Goal: Check status

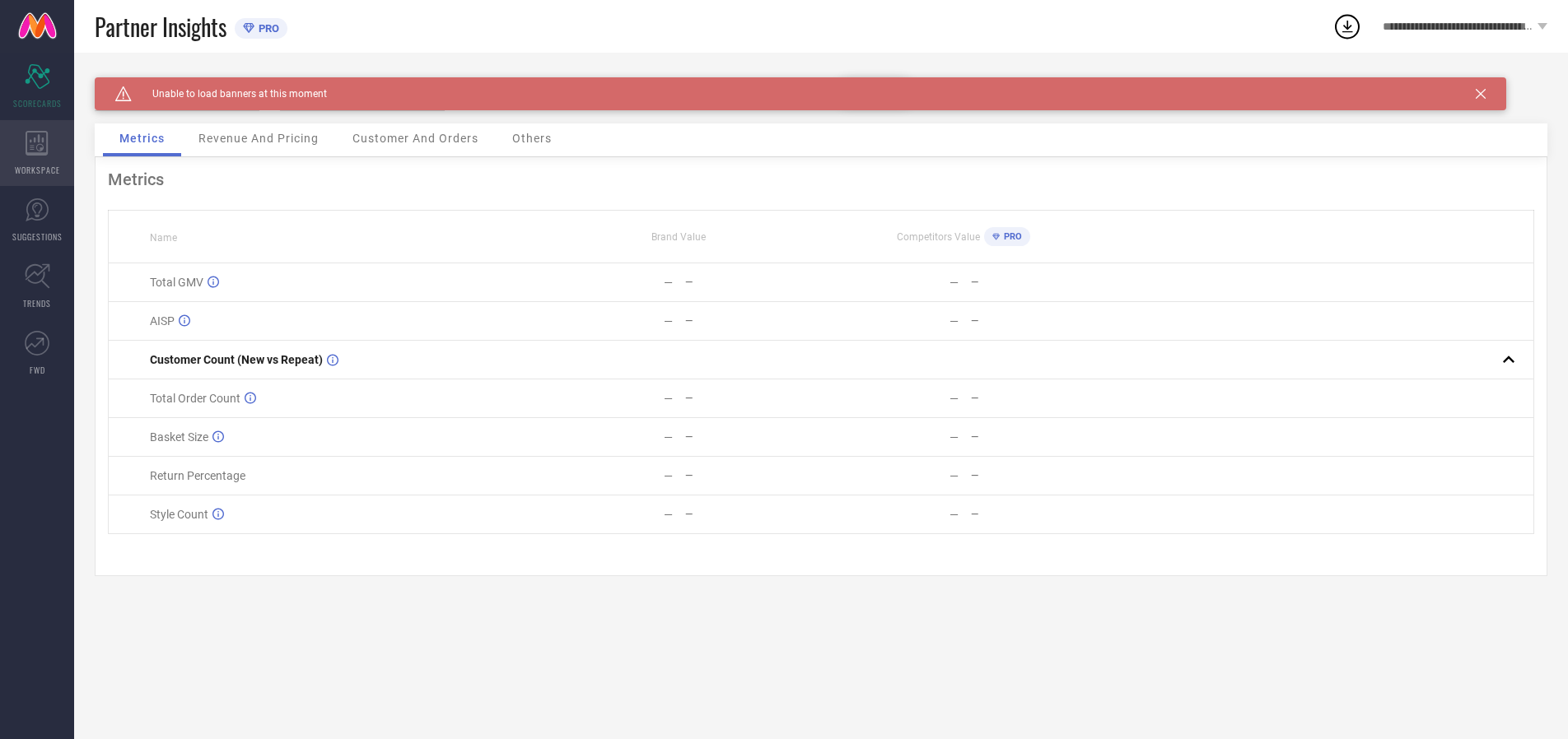
click at [37, 153] on icon at bounding box center [36, 143] width 22 height 25
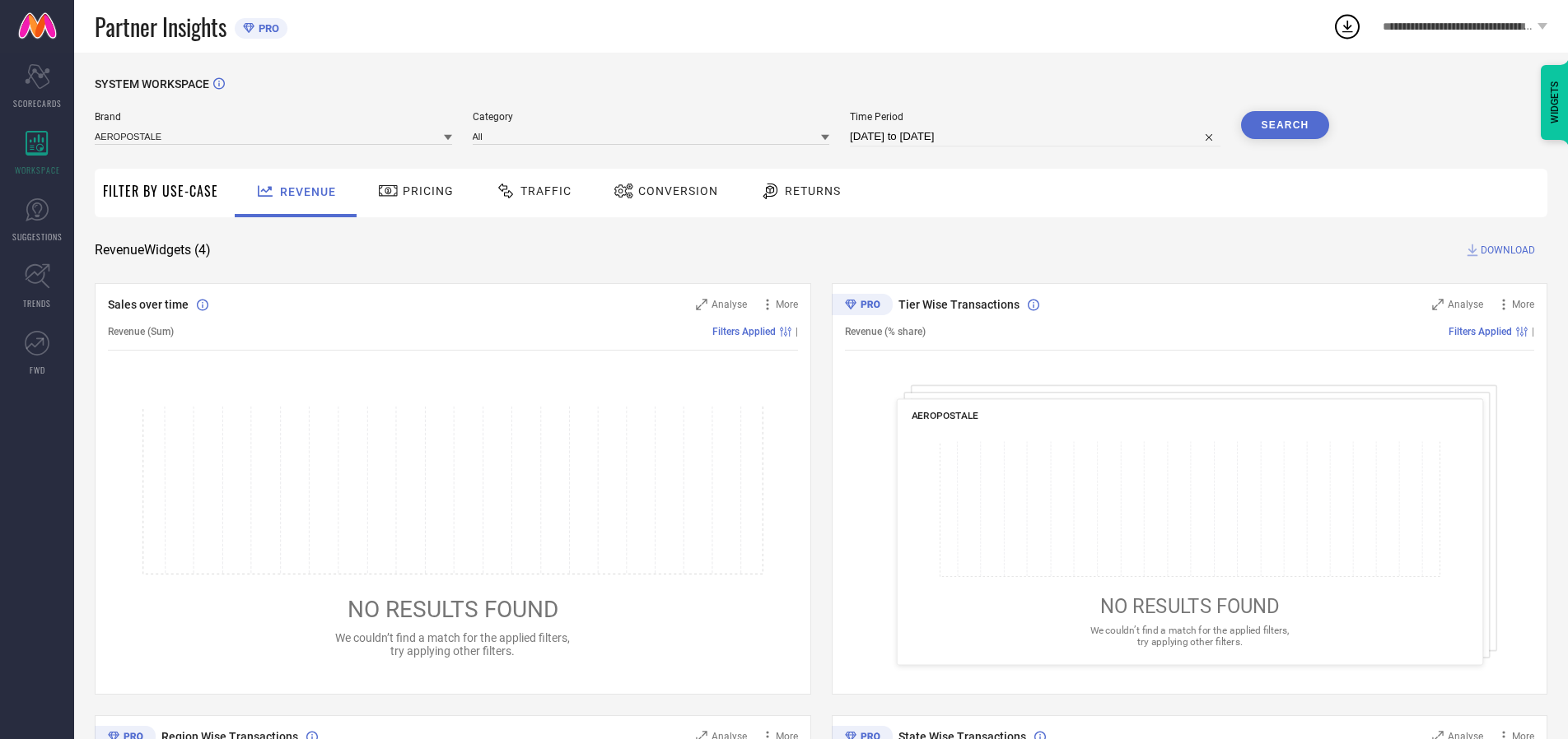
click at [673, 191] on span "Conversion" at bounding box center [677, 191] width 80 height 13
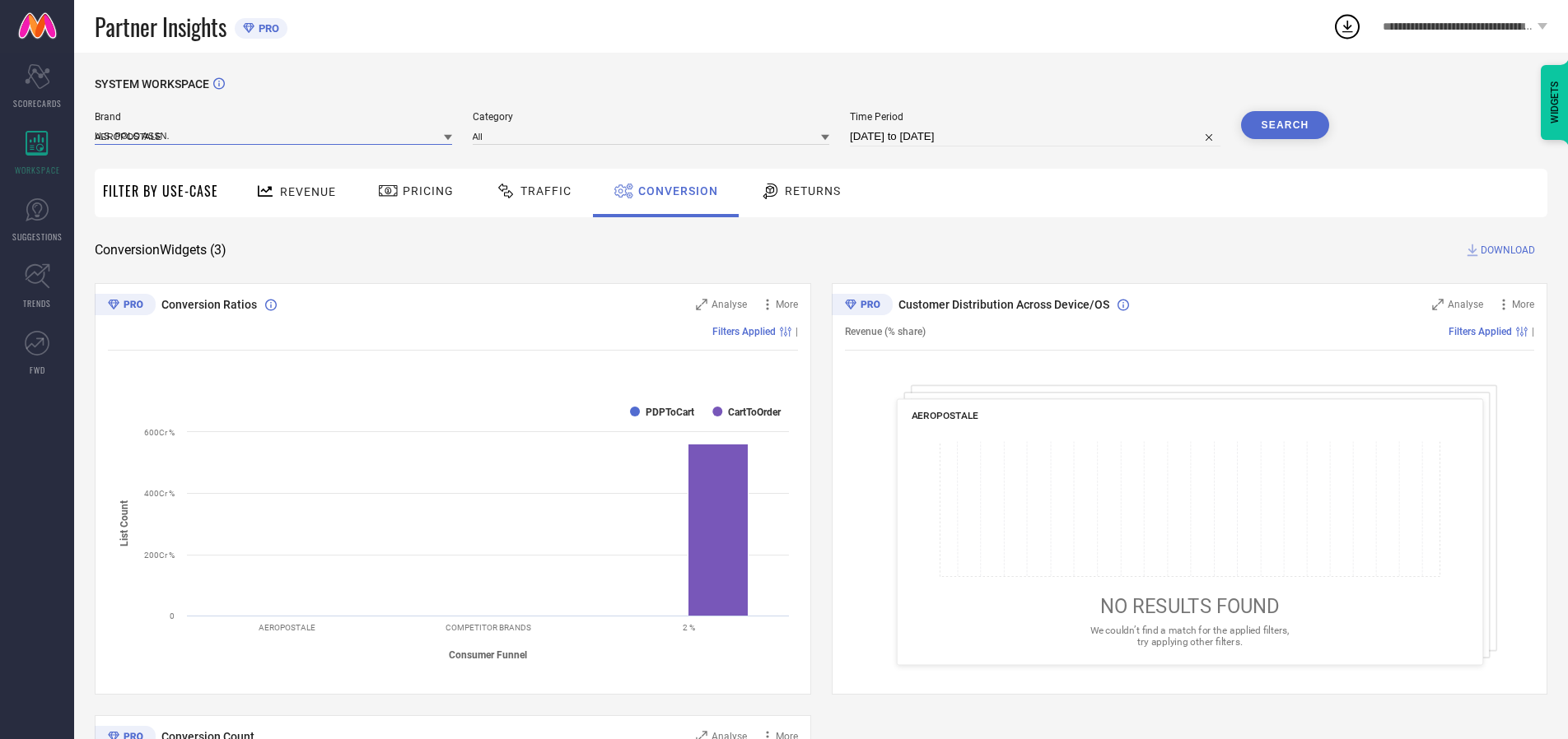
type input "U.S. POLO ASSN."
type input "All"
click at [1036, 137] on input "[DATE] to [DATE]" at bounding box center [1036, 137] width 371 height 20
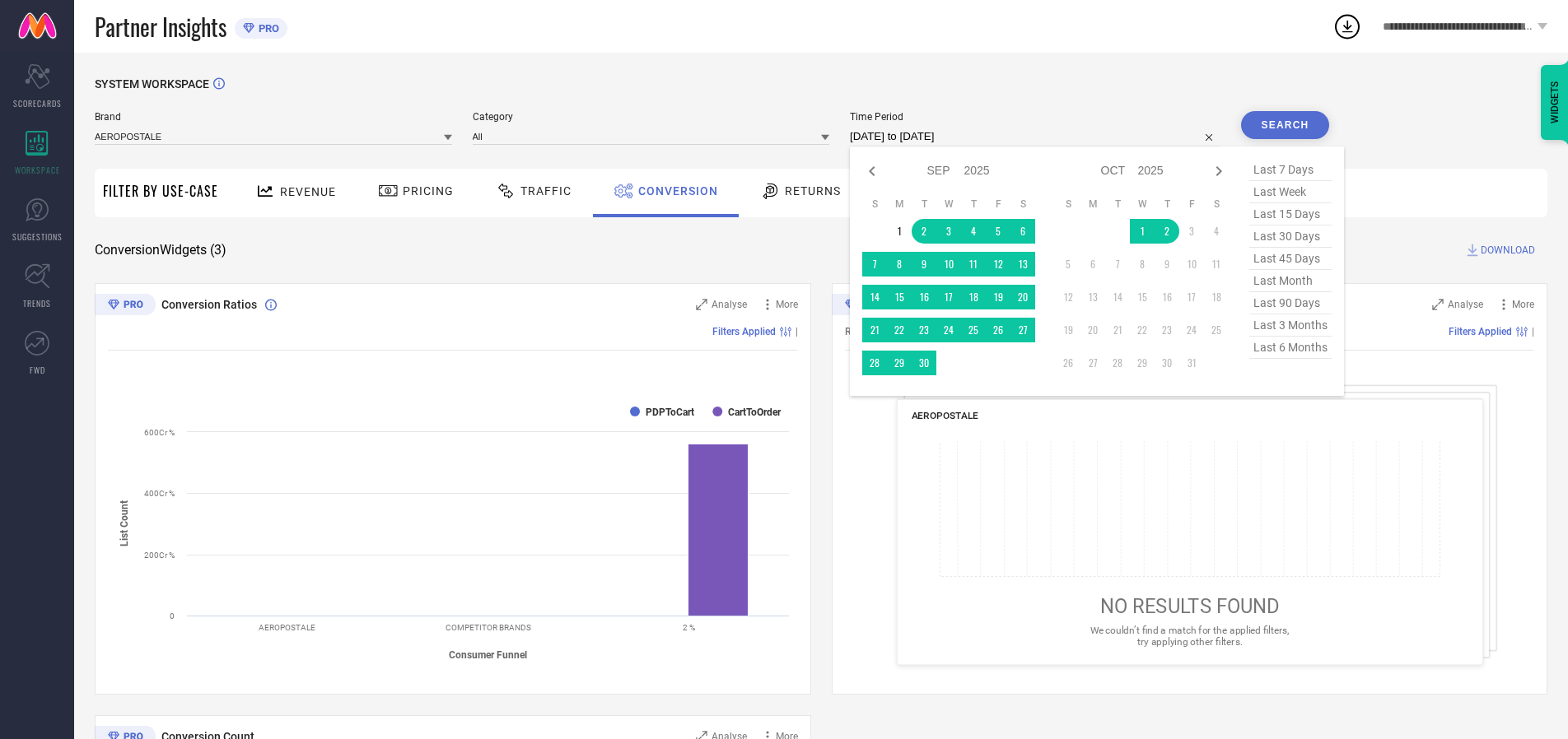
click at [1170, 232] on td "2" at bounding box center [1167, 232] width 25 height 25
type input "[DATE] to [DATE]"
click at [1285, 125] on button "Search" at bounding box center [1285, 125] width 89 height 28
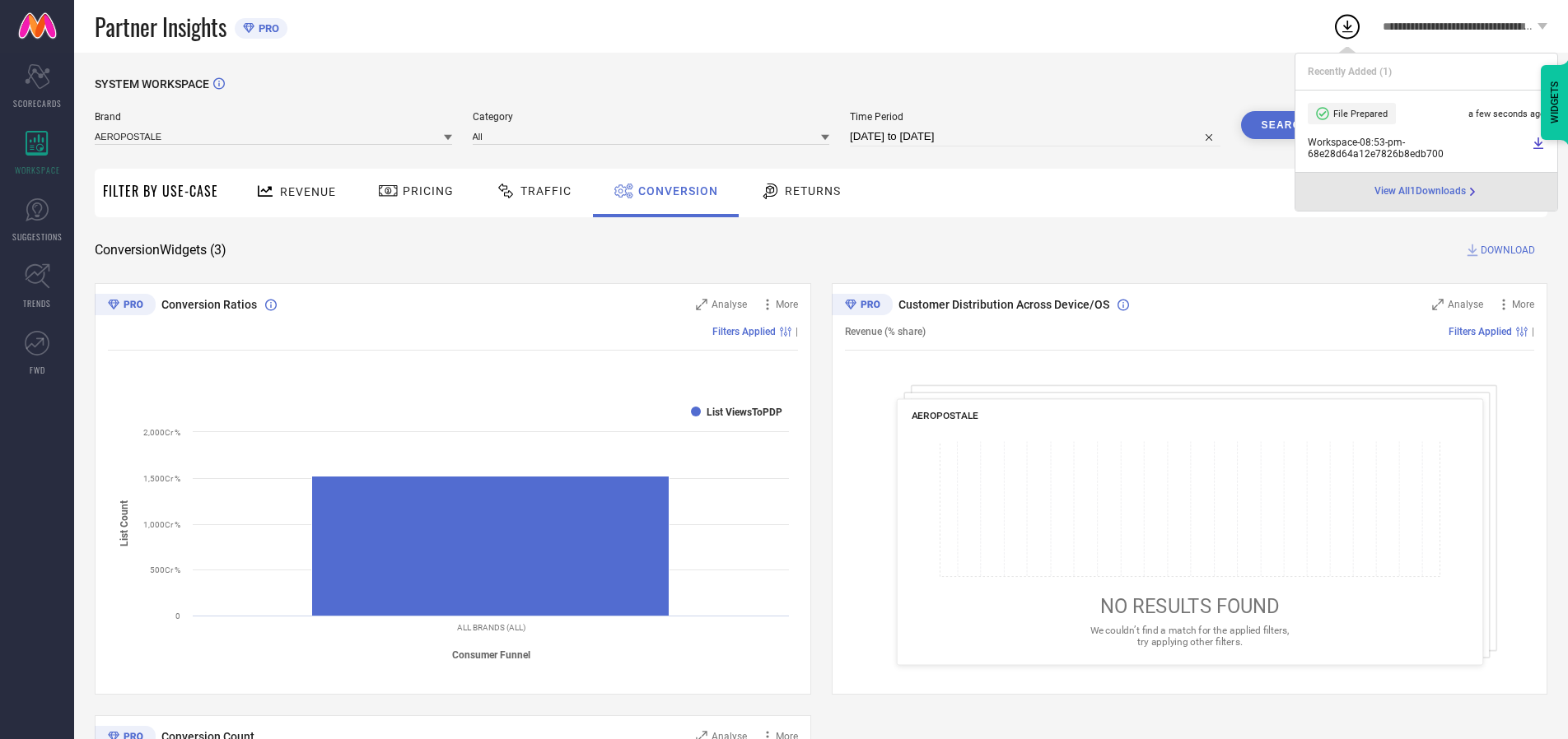
click at [674, 191] on span "Conversion" at bounding box center [677, 191] width 80 height 13
type input "U.S. POLO ASSN. DENIM CO."
